Goal: Navigation & Orientation: Find specific page/section

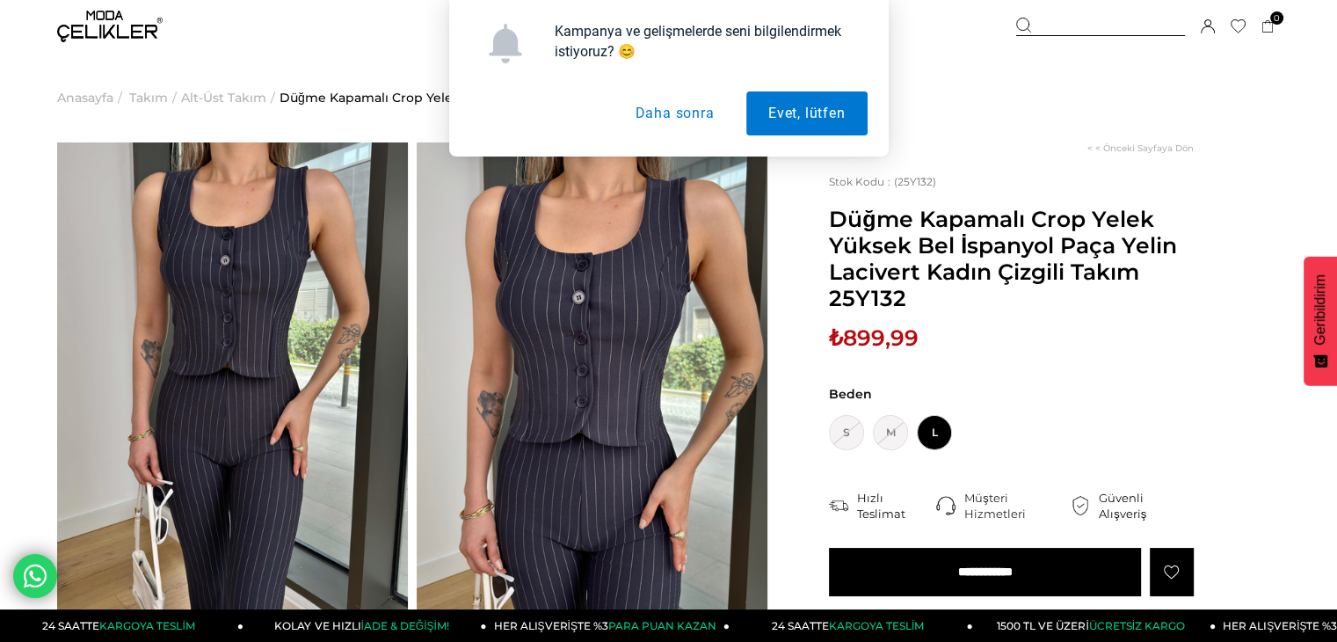
click at [671, 120] on button "Daha sonra" at bounding box center [674, 113] width 123 height 44
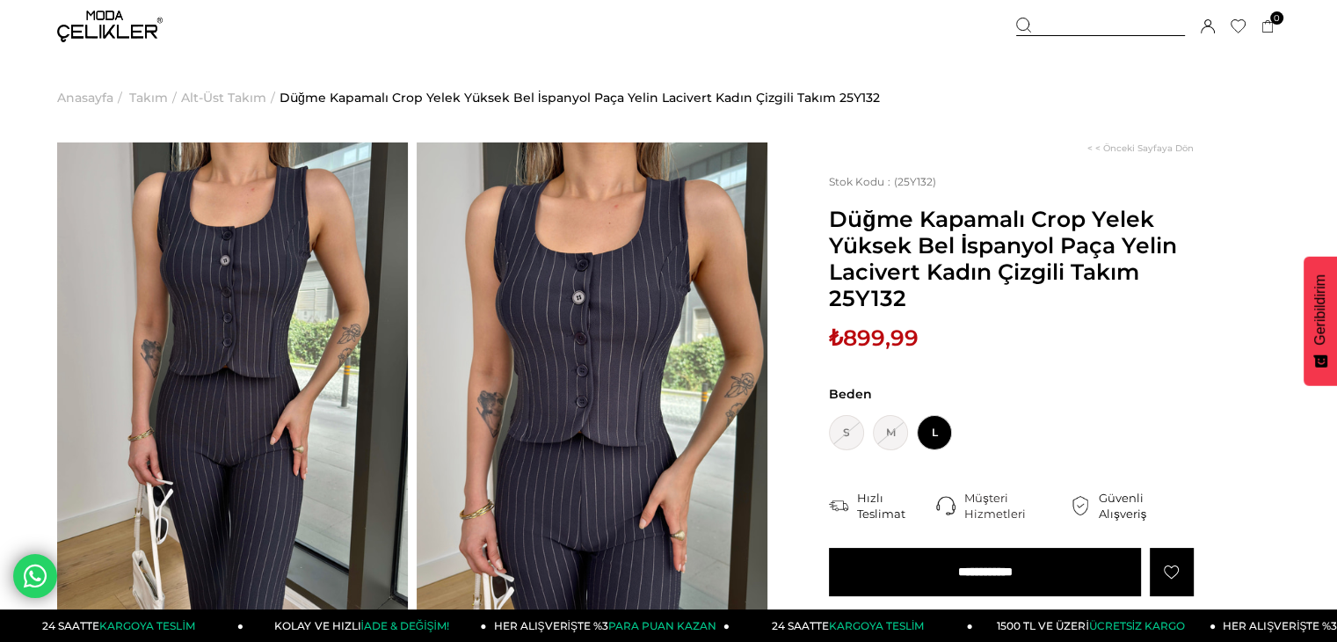
click at [115, 30] on img at bounding box center [109, 27] width 105 height 32
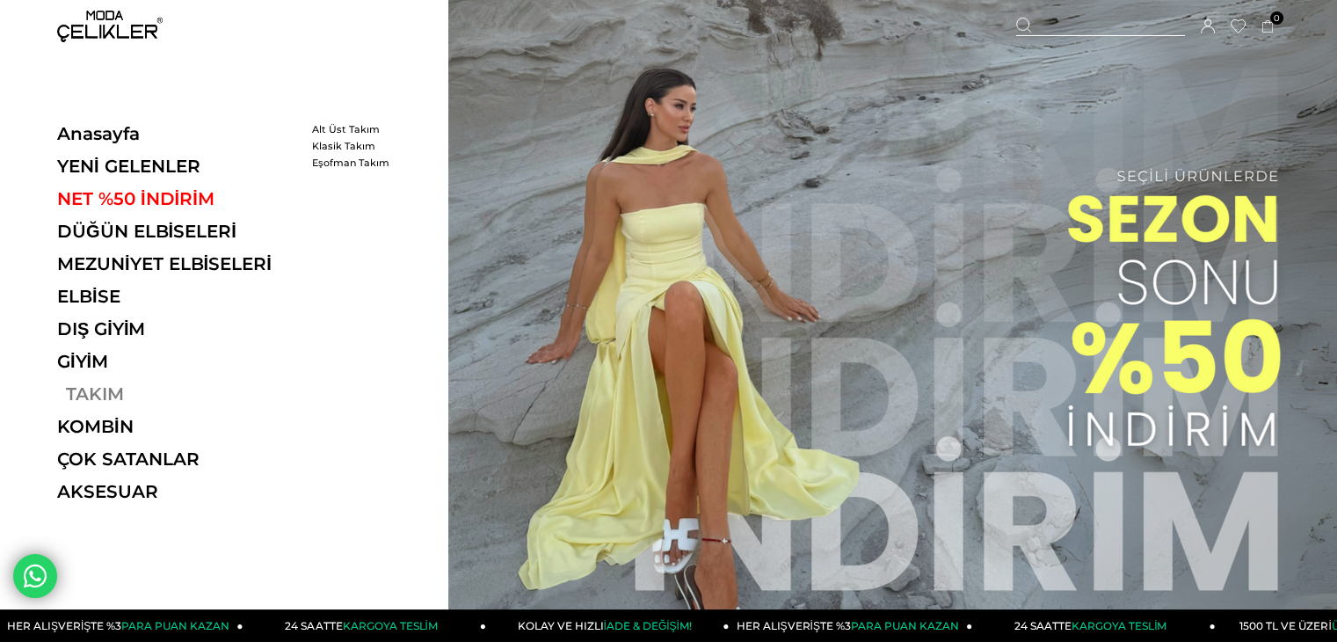
click at [84, 392] on link "TAKIM" at bounding box center [178, 393] width 242 height 21
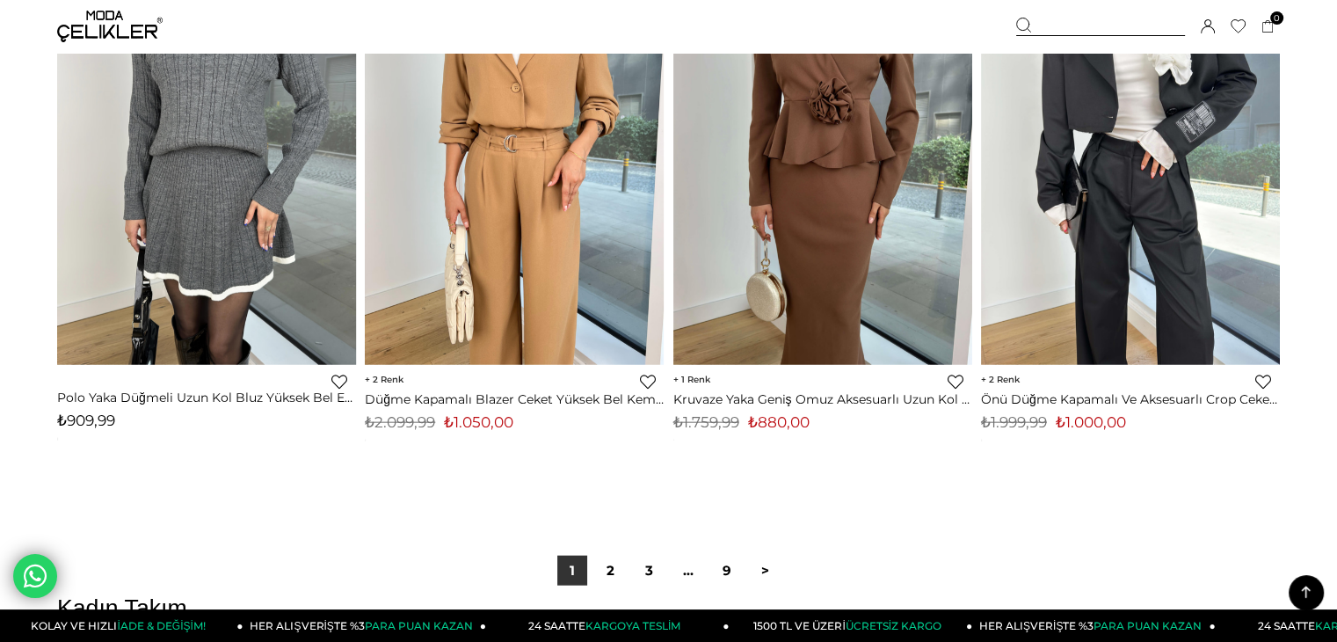
scroll to position [10813, 0]
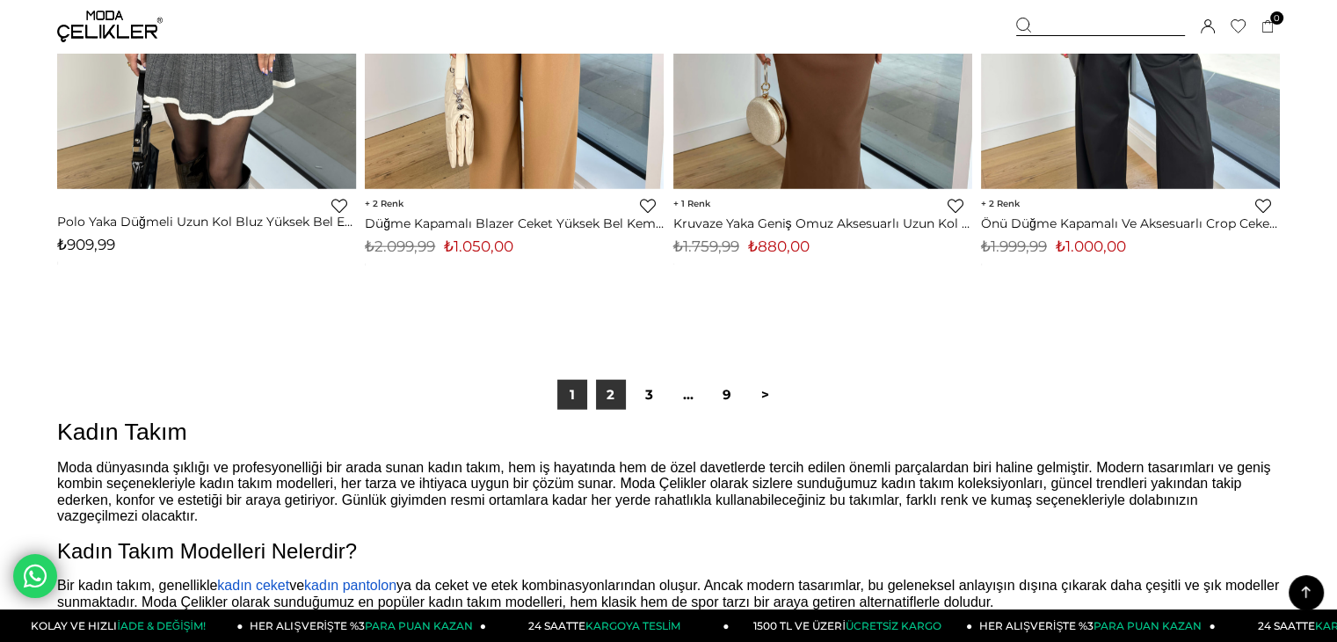
click at [605, 398] on link "2" at bounding box center [611, 395] width 30 height 30
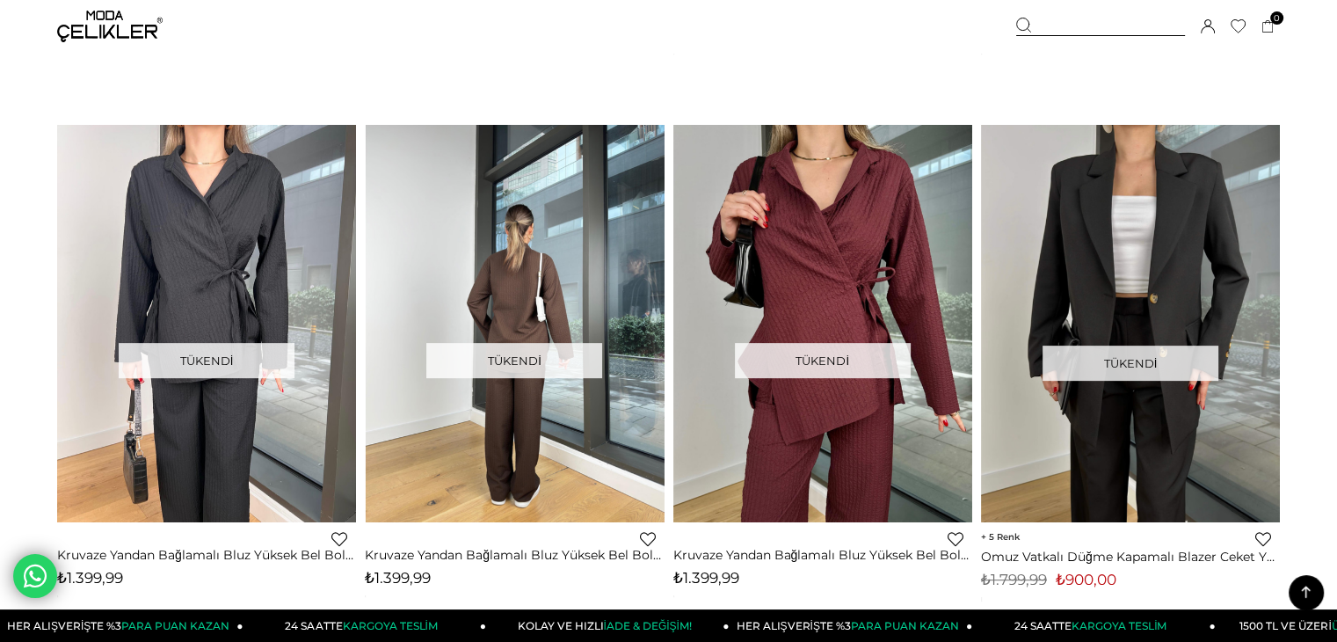
scroll to position [7289, 0]
